Goal: Task Accomplishment & Management: Complete application form

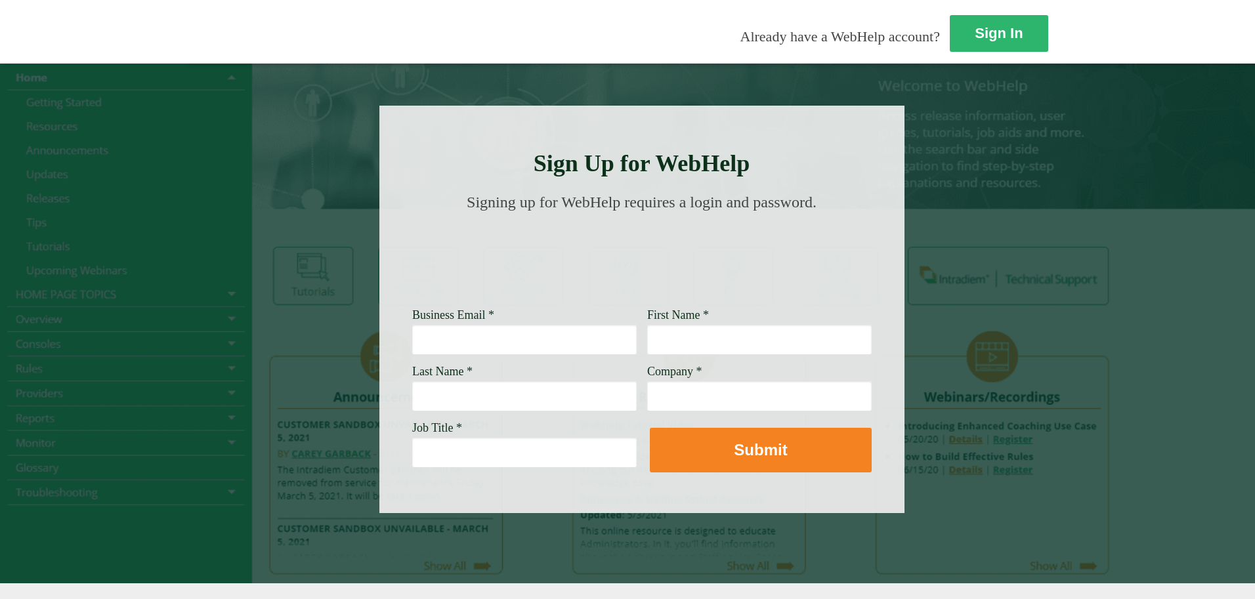
click at [412, 340] on input "Business Email *" at bounding box center [524, 339] width 224 height 30
type input "[PERSON_NAME][EMAIL_ADDRESS][DOMAIN_NAME]"
type input "[PERSON_NAME]"
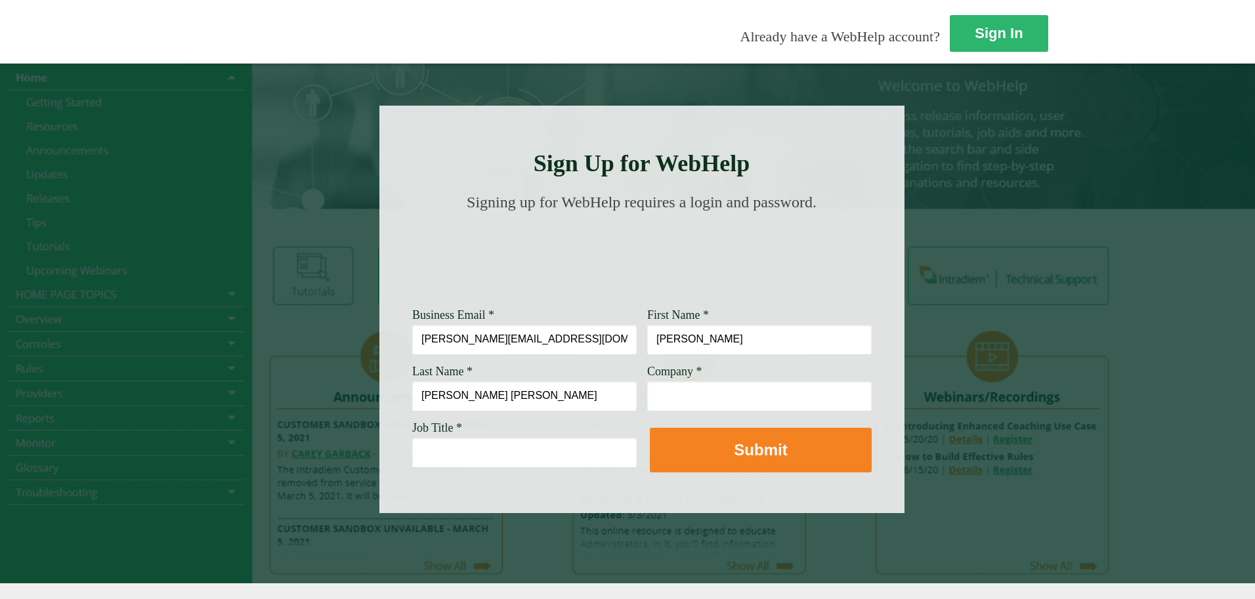
type input "[PERSON_NAME] [PERSON_NAME]"
type input "Wellsfargo"
click at [412, 449] on input "Job Title *" at bounding box center [524, 452] width 224 height 30
type input "Contact Center Planning Administrator"
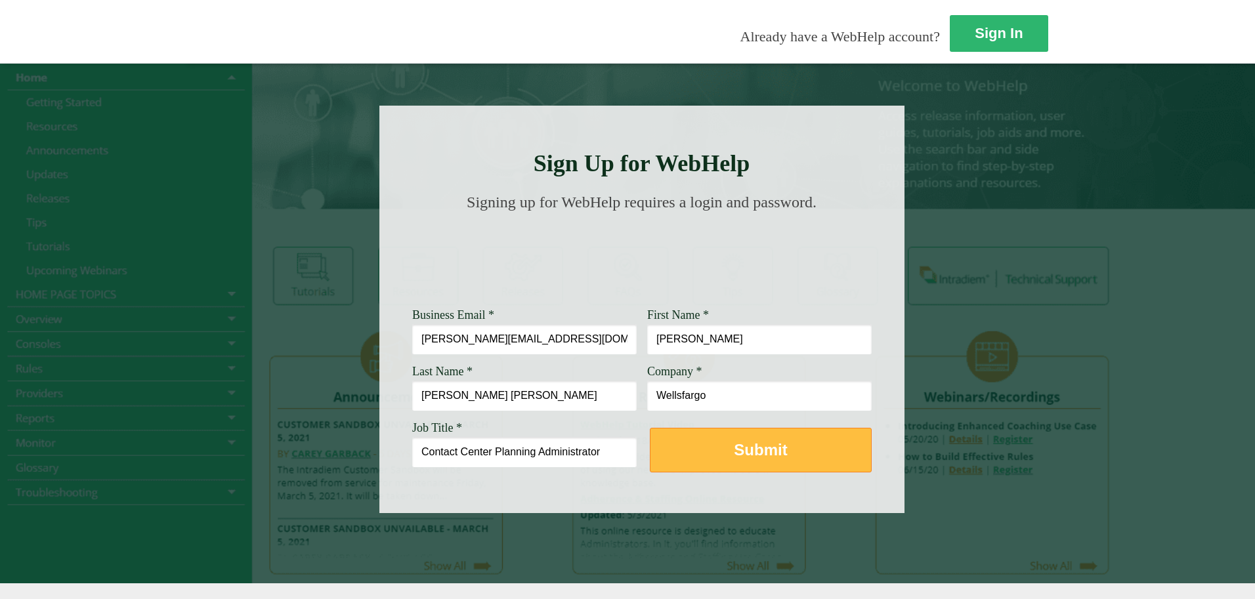
drag, startPoint x: 601, startPoint y: 448, endPoint x: 624, endPoint y: 450, distance: 23.0
click at [650, 450] on button "Submit" at bounding box center [761, 450] width 222 height 45
click at [650, 454] on button "Submit" at bounding box center [761, 450] width 222 height 45
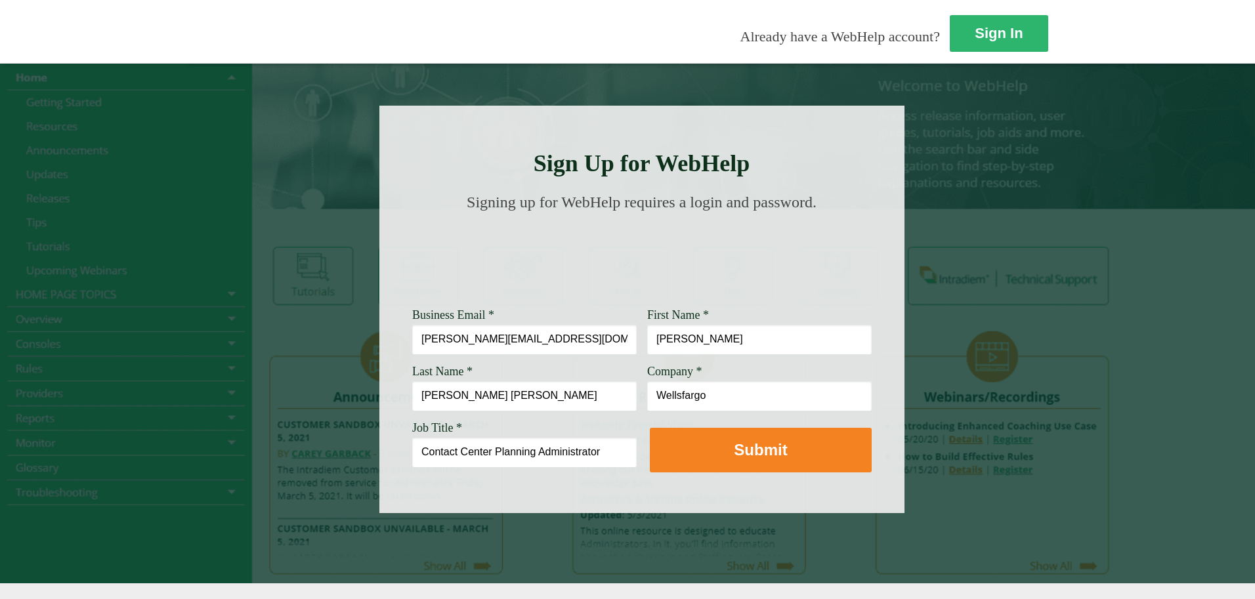
drag, startPoint x: 566, startPoint y: 375, endPoint x: 565, endPoint y: 392, distance: 17.1
click at [647, 389] on div "Company * Wellsfargo" at bounding box center [759, 388] width 224 height 46
click at [647, 394] on input "Wellsfargo" at bounding box center [759, 396] width 224 height 30
click at [412, 400] on input "Rohwedder Blackmon" at bounding box center [524, 396] width 224 height 30
click at [412, 389] on input "Rohwedder Blackmon" at bounding box center [524, 396] width 224 height 30
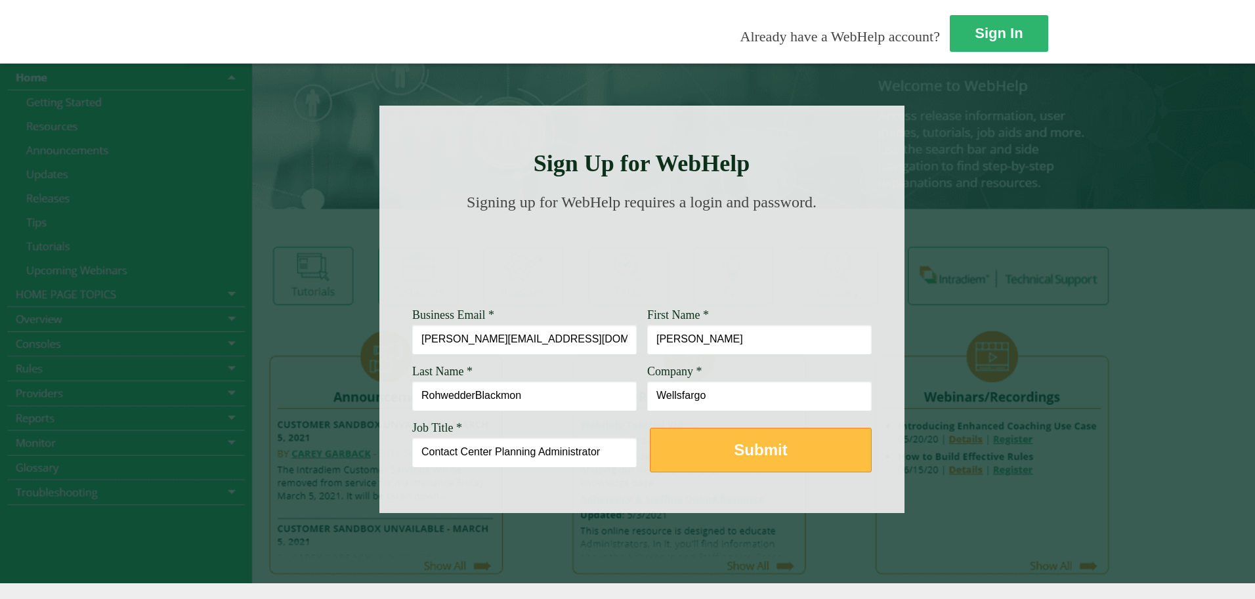
type input "RohwedderBlackmon"
drag, startPoint x: 612, startPoint y: 455, endPoint x: 616, endPoint y: 445, distance: 10.4
click at [650, 448] on button "Submit" at bounding box center [761, 450] width 222 height 45
click at [650, 459] on button "Submit" at bounding box center [761, 450] width 222 height 45
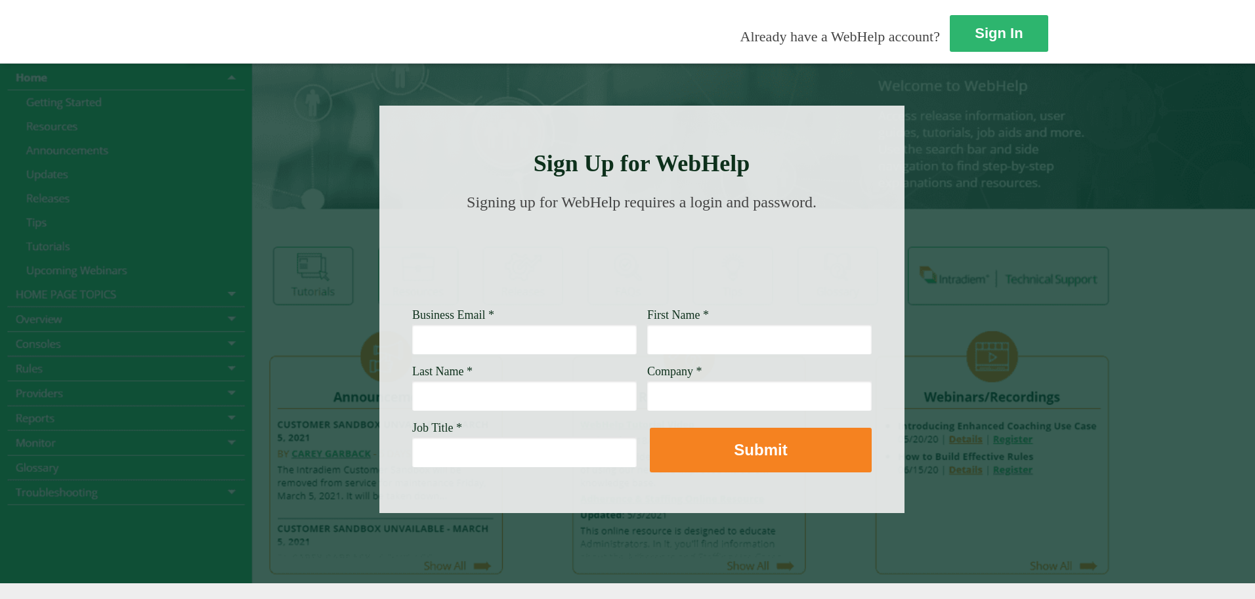
click at [938, 289] on div at bounding box center [627, 323] width 1255 height 520
click at [937, 293] on div at bounding box center [627, 323] width 1255 height 520
click at [950, 41] on link "Sign In" at bounding box center [1000, 34] width 100 height 38
click at [811, 43] on div "Sign In Already have a WebHelp account?" at bounding box center [811, 32] width 1255 height 64
click at [412, 332] on input "Business Email *" at bounding box center [524, 339] width 224 height 30
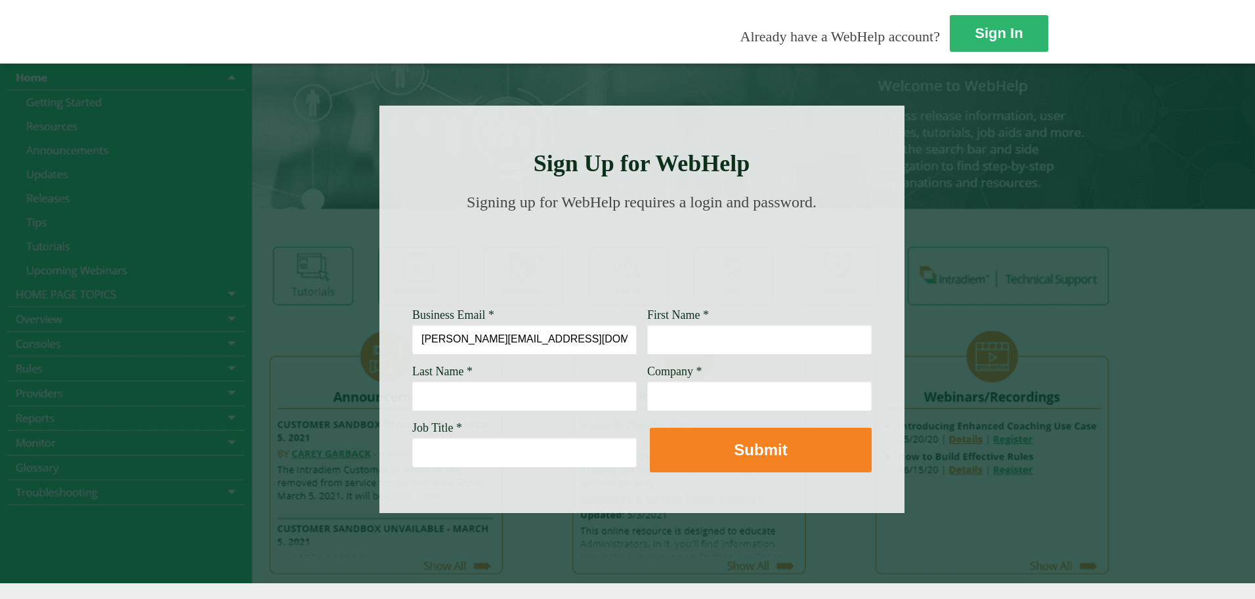
type input "[PERSON_NAME][EMAIL_ADDRESS][DOMAIN_NAME]"
type input "[PERSON_NAME]"
type input "[PERSON_NAME] [PERSON_NAME]"
type input "Wellsfargo"
click at [412, 446] on input "Job Title *" at bounding box center [524, 452] width 224 height 30
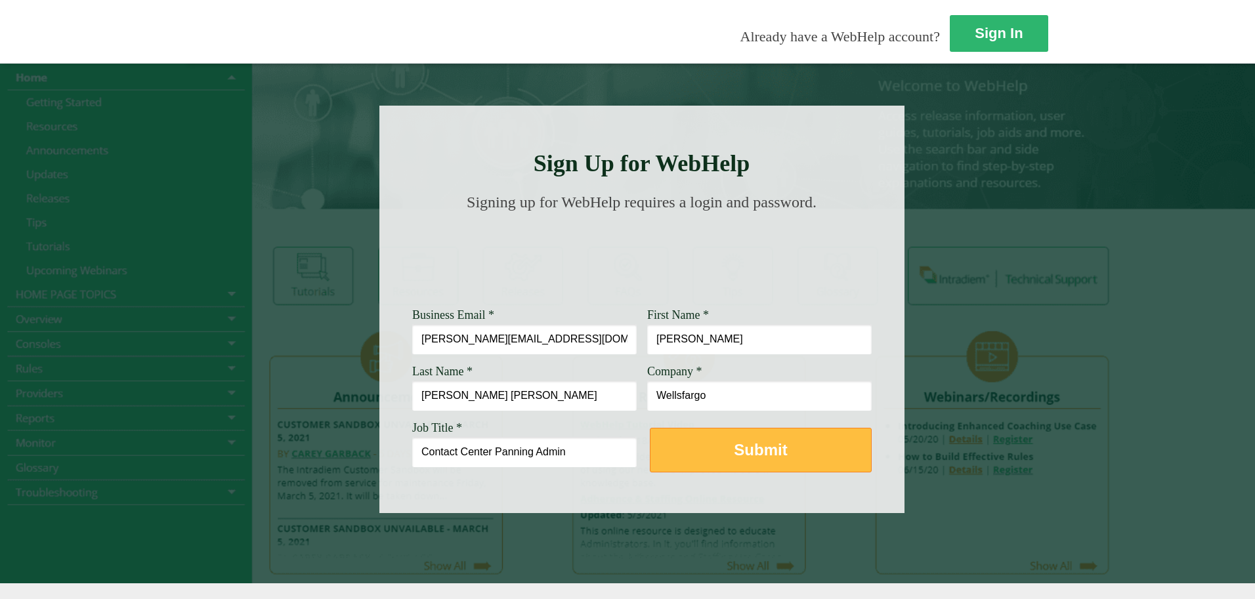
type input "Contact Center Panning Admin"
click at [650, 466] on button "Submit" at bounding box center [761, 450] width 222 height 45
